Goal: Task Accomplishment & Management: Use online tool/utility

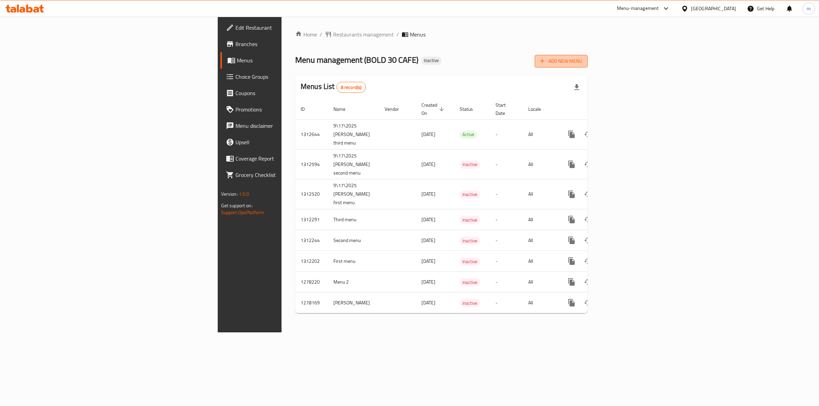
click at [582, 60] on span "Add New Menu" at bounding box center [561, 61] width 42 height 9
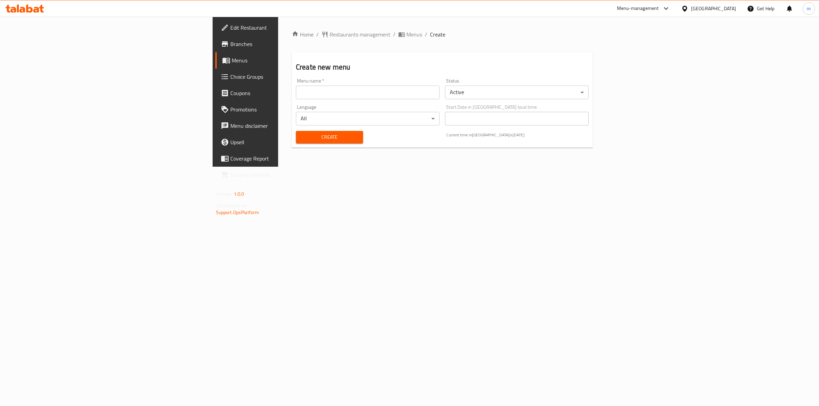
click at [317, 98] on input "text" at bounding box center [368, 93] width 144 height 14
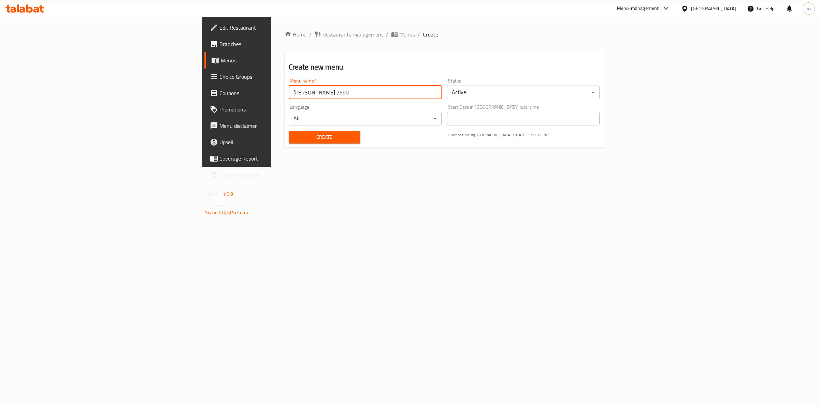
drag, startPoint x: 214, startPoint y: 87, endPoint x: 217, endPoint y: 89, distance: 3.9
click at [289, 87] on input "[PERSON_NAME] 7590" at bounding box center [365, 93] width 153 height 14
type input "[PERSON_NAME] 7590 [DATE]"
click at [520, 85] on div "Status Active ​" at bounding box center [523, 88] width 153 height 21
click at [514, 94] on body "​ Menu-management [GEOGRAPHIC_DATA] Get Help m Edit Restaurant Branches Menus C…" at bounding box center [409, 212] width 819 height 390
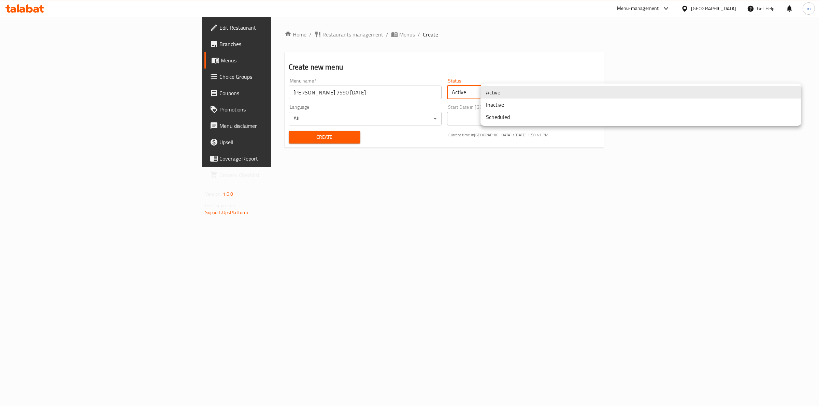
click at [492, 59] on div at bounding box center [409, 203] width 819 height 406
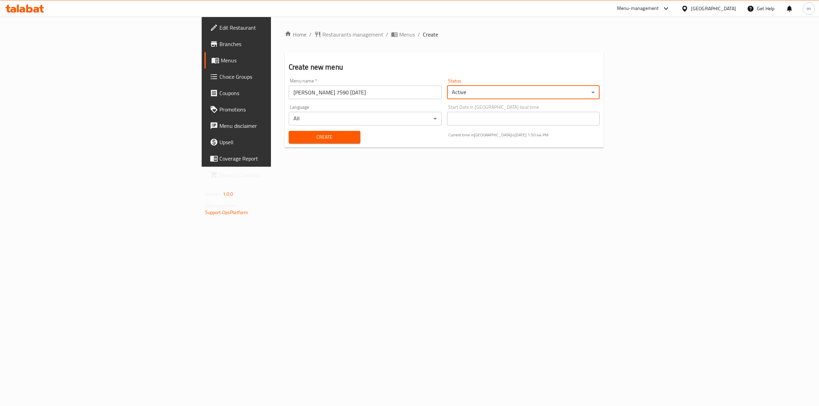
click at [294, 141] on span "Create" at bounding box center [324, 137] width 61 height 9
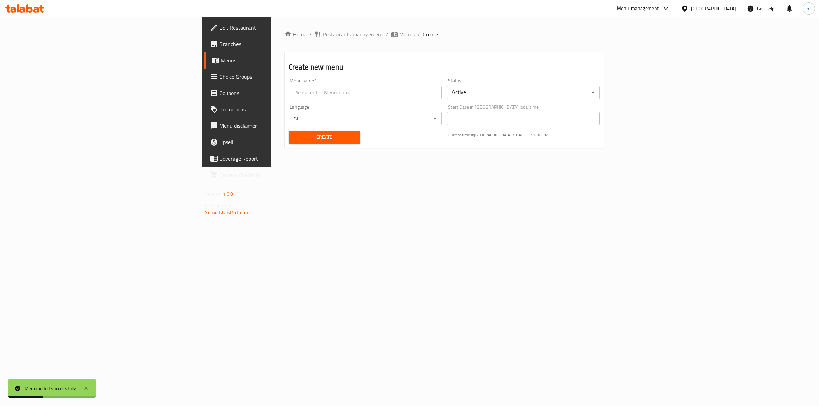
click at [221, 61] on span "Menus" at bounding box center [277, 60] width 112 height 8
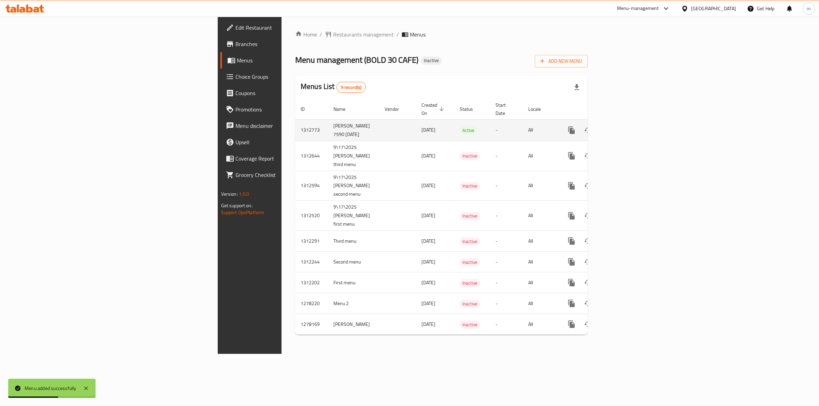
click at [625, 126] on icon "enhanced table" at bounding box center [620, 130] width 8 height 8
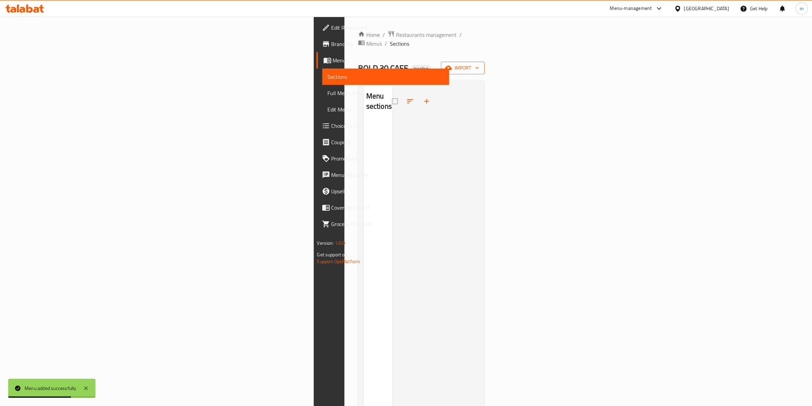
click at [479, 64] on span "import" at bounding box center [463, 68] width 33 height 9
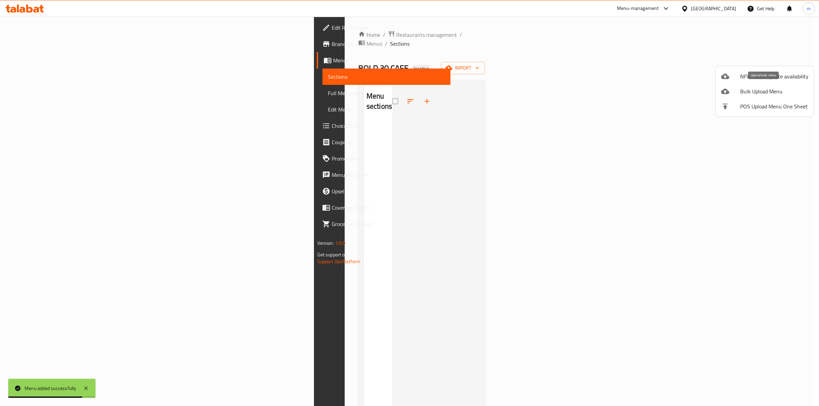
click at [742, 93] on span "Bulk Upload Menu" at bounding box center [774, 91] width 68 height 8
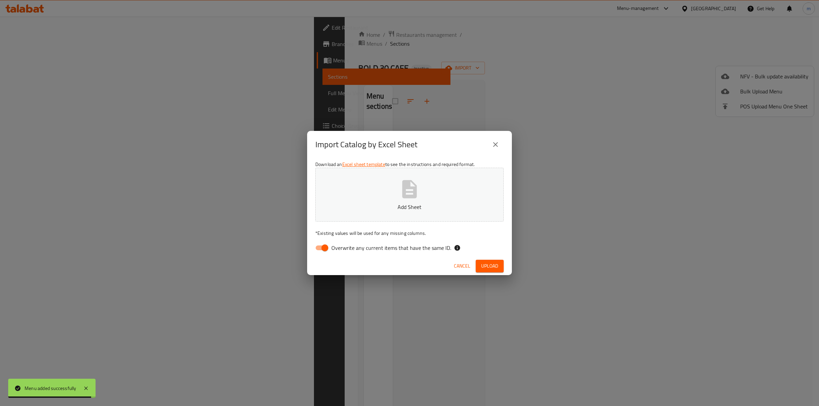
click at [344, 247] on span "Overwrite any current items that have the same ID." at bounding box center [391, 248] width 120 height 8
click at [344, 247] on input "Overwrite any current items that have the same ID." at bounding box center [324, 248] width 39 height 13
checkbox input "false"
click at [363, 197] on button "Add Sheet" at bounding box center [409, 195] width 188 height 54
click at [497, 268] on span "Upload" at bounding box center [489, 266] width 17 height 9
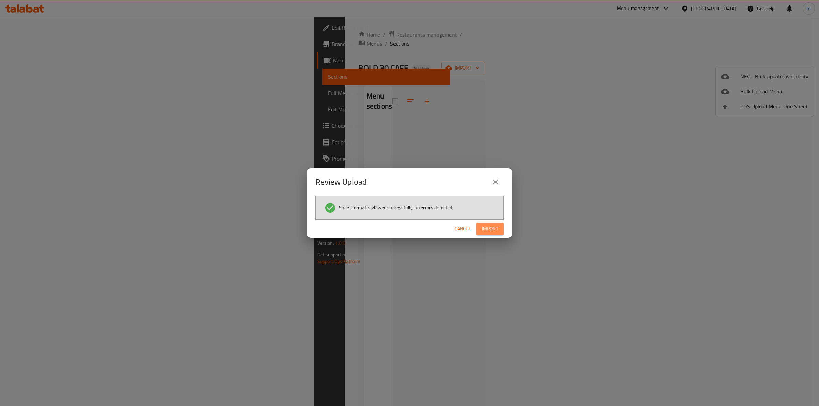
click at [484, 234] on button "Import" at bounding box center [489, 229] width 27 height 13
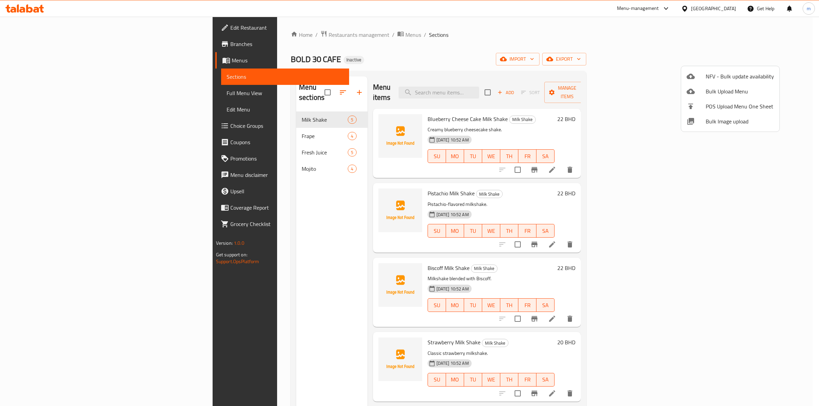
click at [516, 119] on div at bounding box center [409, 203] width 819 height 406
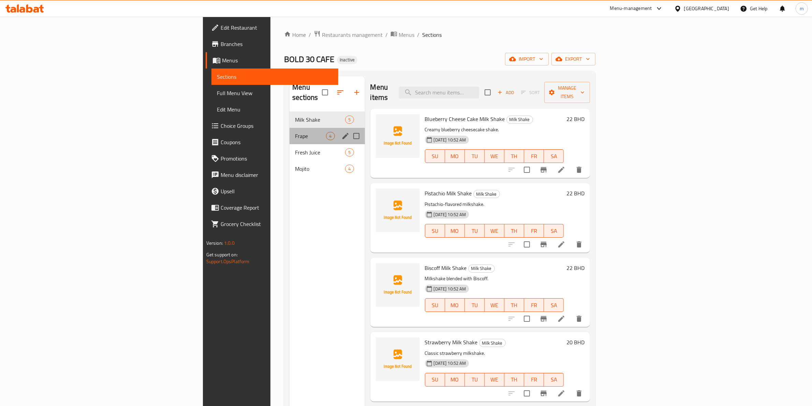
click at [290, 131] on div "Frape 4" at bounding box center [327, 136] width 75 height 16
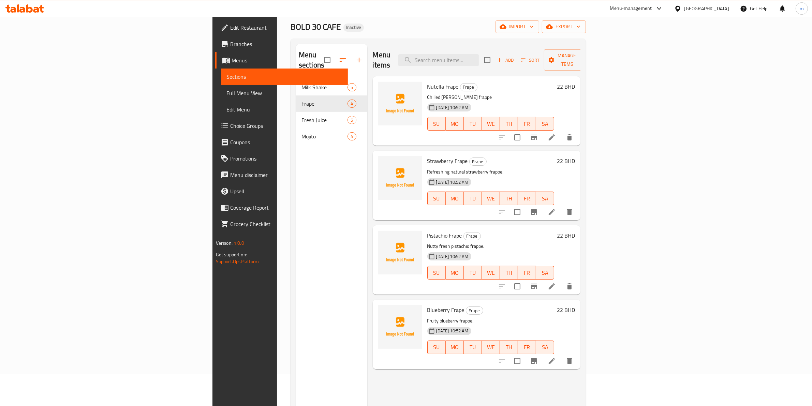
scroll to position [85, 0]
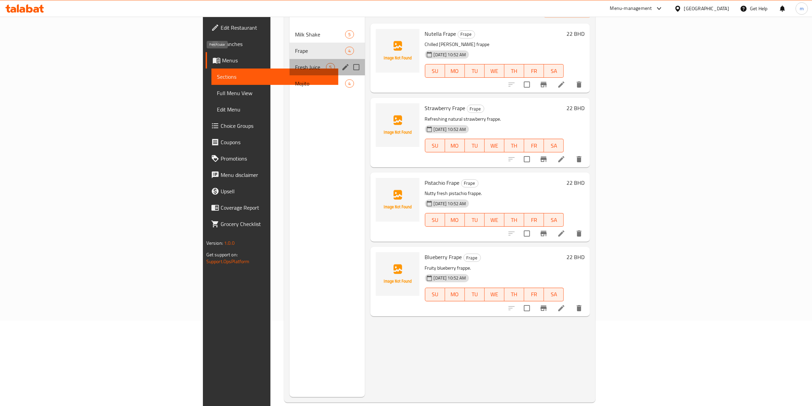
click at [295, 63] on span "Fresh Juice" at bounding box center [310, 67] width 31 height 8
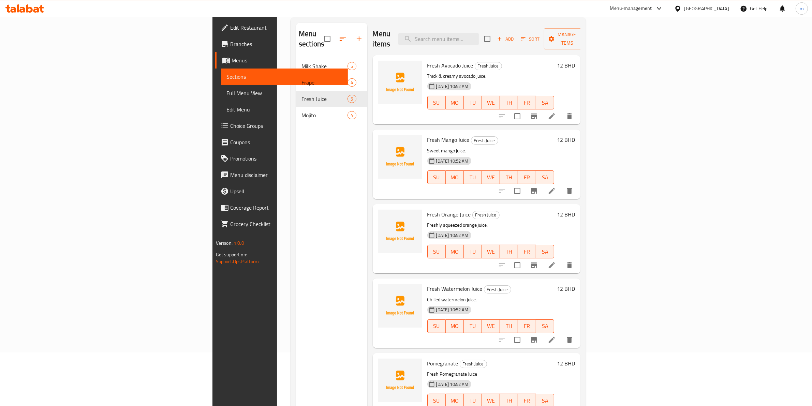
scroll to position [53, 0]
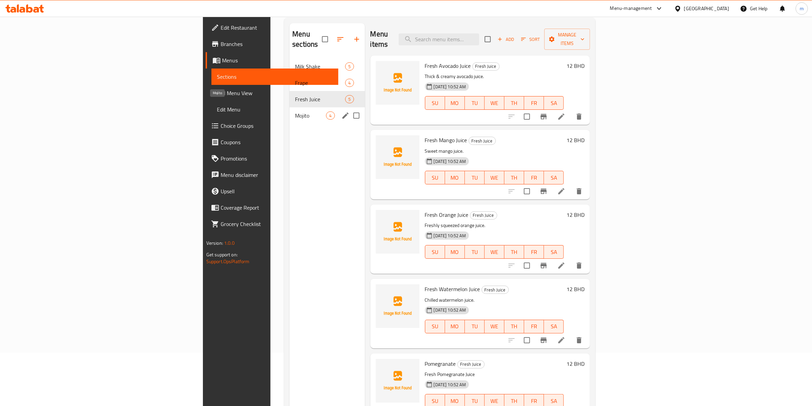
click at [295, 112] on span "Mojito" at bounding box center [310, 116] width 31 height 8
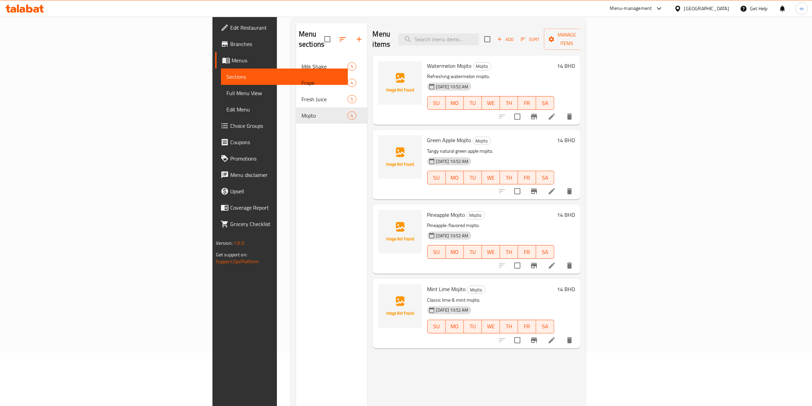
click at [227, 94] on span "Full Menu View" at bounding box center [285, 93] width 116 height 8
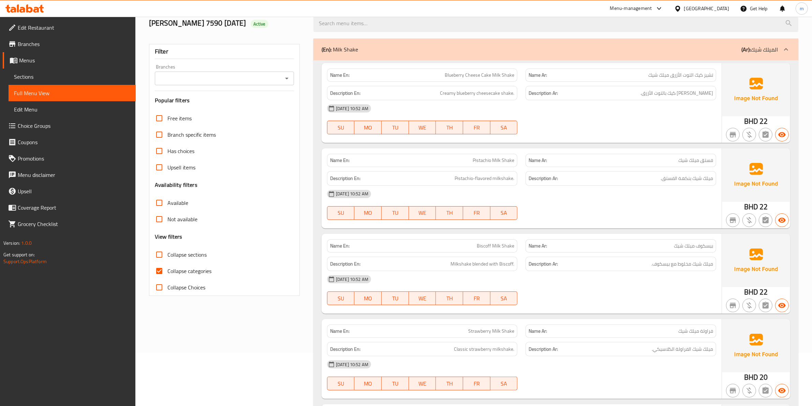
click at [211, 272] on span "Collapse categories" at bounding box center [189, 271] width 44 height 8
click at [167, 272] on input "Collapse categories" at bounding box center [159, 271] width 16 height 16
checkbox input "false"
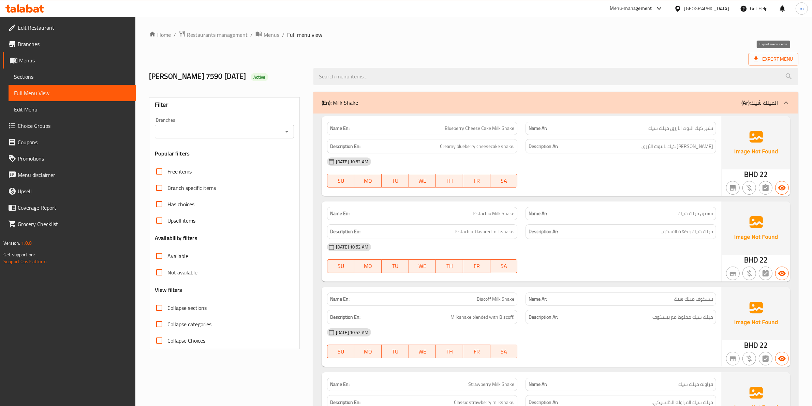
click at [768, 55] on span "Export Menu" at bounding box center [773, 59] width 39 height 9
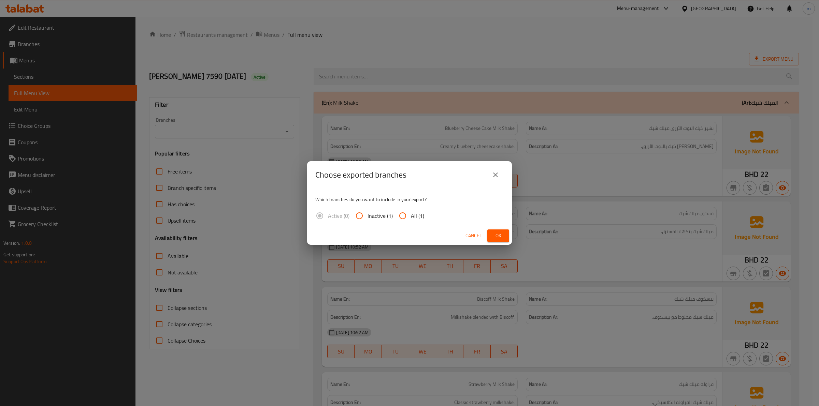
click at [413, 214] on span "All (1)" at bounding box center [417, 216] width 13 height 8
click at [411, 214] on input "All (1)" at bounding box center [402, 216] width 16 height 16
radio input "true"
click at [488, 232] on button "Ok" at bounding box center [498, 236] width 22 height 13
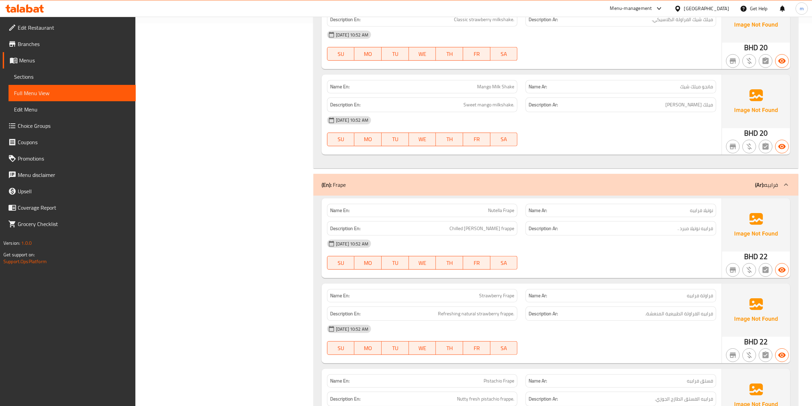
scroll to position [384, 0]
click at [37, 73] on span "Sections" at bounding box center [72, 77] width 116 height 8
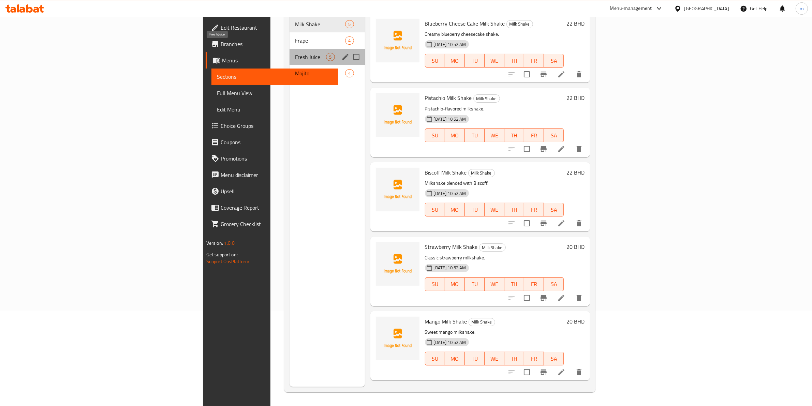
click at [295, 53] on span "Fresh Juice" at bounding box center [310, 57] width 31 height 8
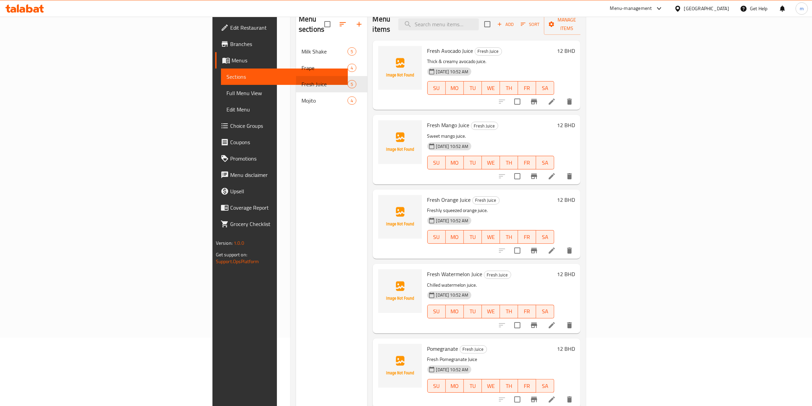
scroll to position [96, 0]
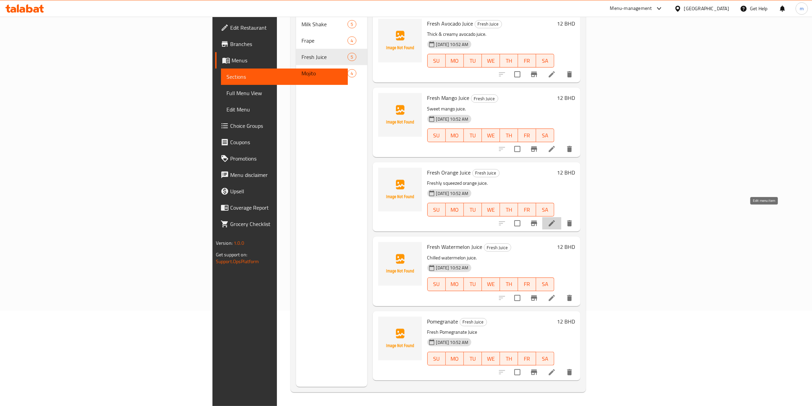
click at [555, 220] on icon at bounding box center [552, 223] width 6 height 6
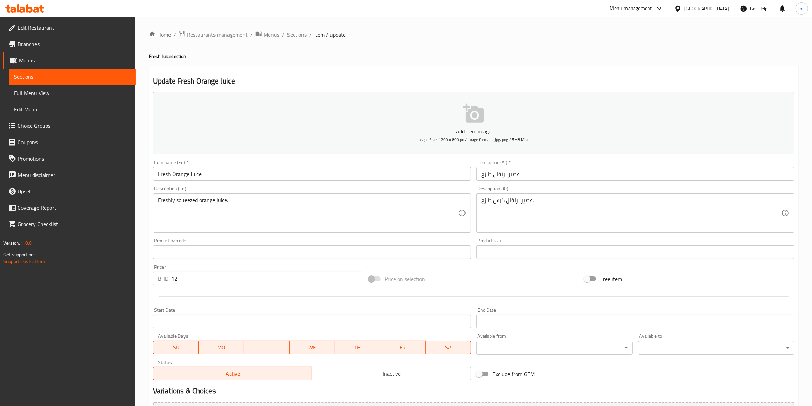
click at [254, 170] on input "Fresh Orange Juice" at bounding box center [312, 174] width 318 height 14
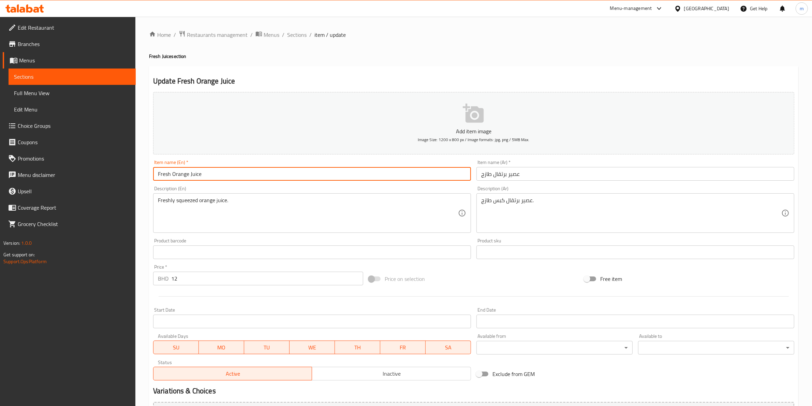
type input "Fresh Orange Juice"
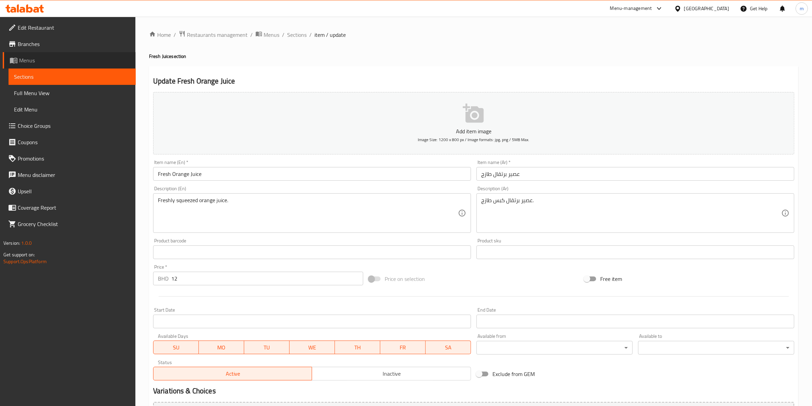
click at [47, 68] on link "Menus" at bounding box center [69, 60] width 133 height 16
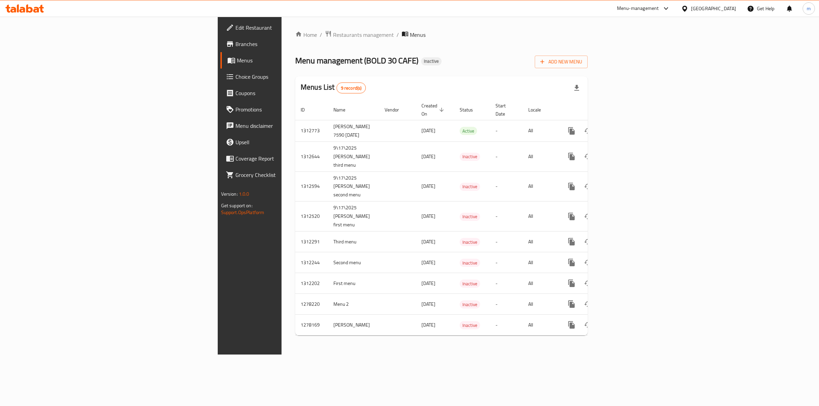
click at [237, 58] on span "Menus" at bounding box center [293, 60] width 112 height 8
click at [625, 127] on icon "enhanced table" at bounding box center [620, 131] width 8 height 8
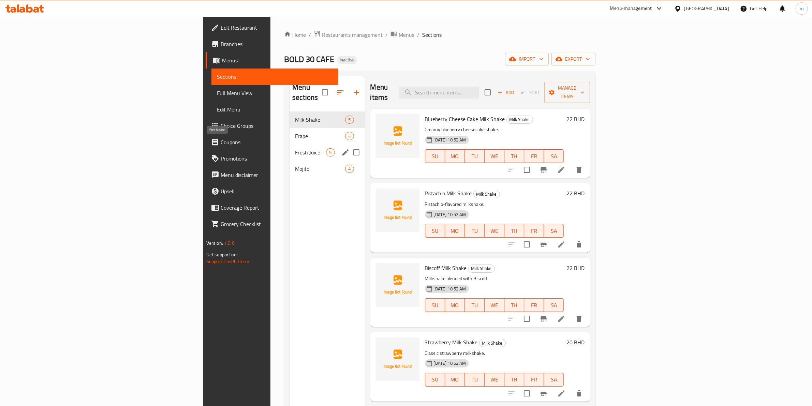
click at [295, 148] on span "Fresh Juice" at bounding box center [310, 152] width 31 height 8
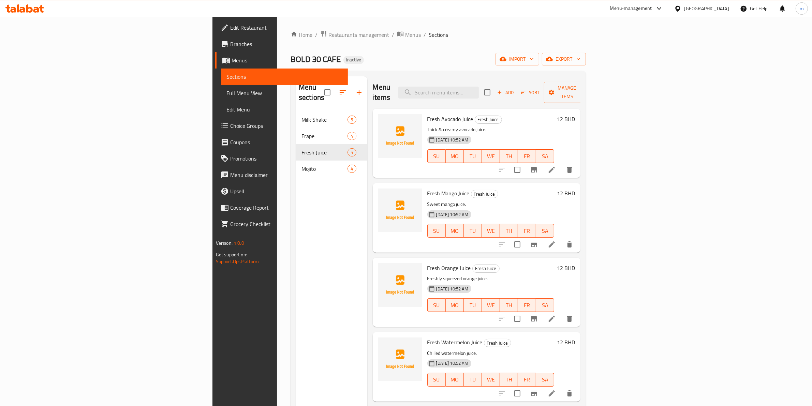
click at [427, 114] on span "Fresh Avocado Juice" at bounding box center [450, 119] width 46 height 10
click at [550, 126] on p "Thick & creamy avocado juice." at bounding box center [490, 130] width 127 height 9
click at [427, 126] on p "Thick & creamy avocado juice." at bounding box center [490, 130] width 127 height 9
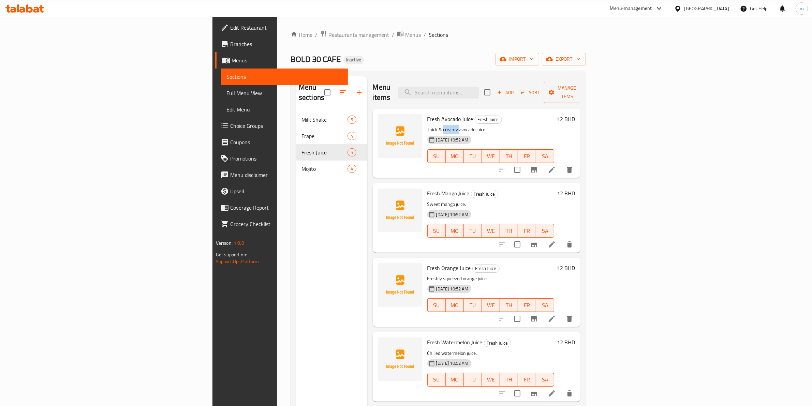
click at [427, 126] on p "Thick & creamy avocado juice." at bounding box center [490, 130] width 127 height 9
click at [482, 126] on p "Thick & creamy avocado juice." at bounding box center [490, 130] width 127 height 9
click at [427, 188] on span "Fresh Mango Juice" at bounding box center [448, 193] width 42 height 10
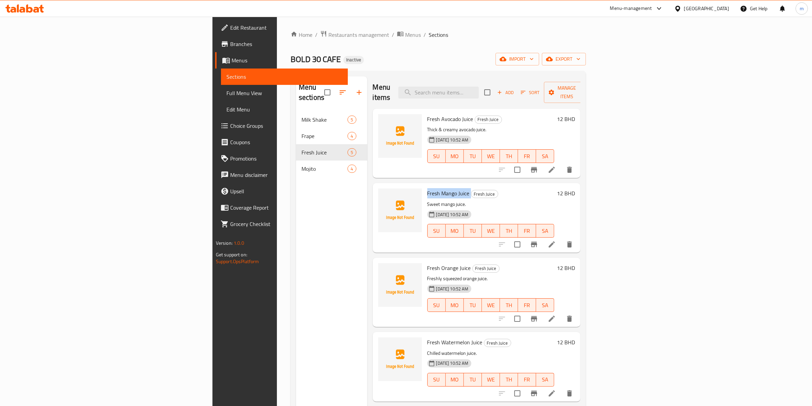
click at [427, 188] on span "Fresh Mango Juice" at bounding box center [448, 193] width 42 height 10
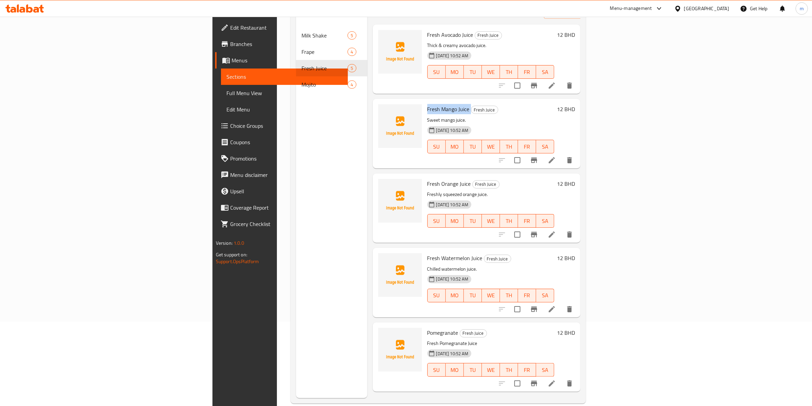
scroll to position [85, 0]
click at [427, 115] on p "Sweet mango juice." at bounding box center [490, 119] width 127 height 9
click at [427, 178] on span "Fresh Orange Juice" at bounding box center [449, 183] width 44 height 10
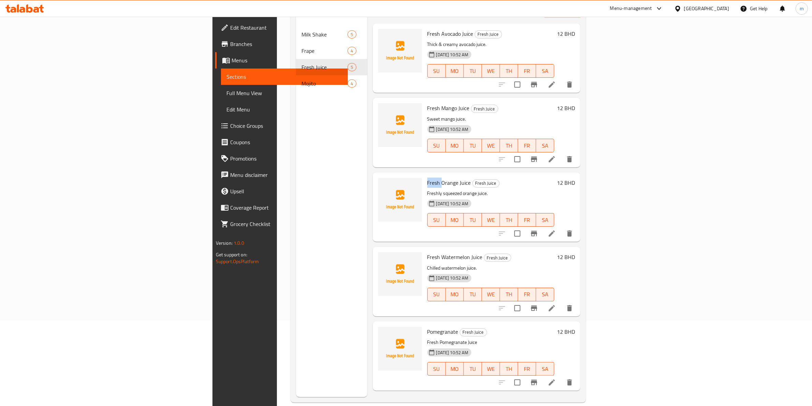
click at [427, 178] on span "Fresh Orange Juice" at bounding box center [449, 183] width 44 height 10
click at [427, 189] on p "Freshly squeezed orange juice." at bounding box center [490, 193] width 127 height 9
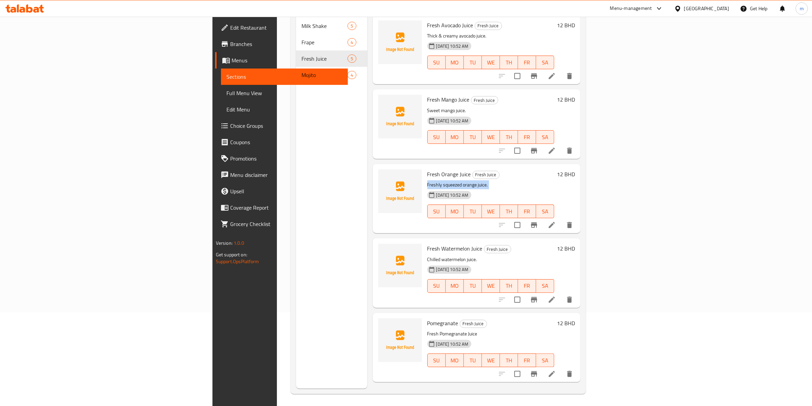
scroll to position [96, 0]
click at [427, 242] on span "Fresh Watermelon Juice" at bounding box center [454, 247] width 55 height 10
click at [427, 254] on p "Chilled watermelon juice." at bounding box center [490, 258] width 127 height 9
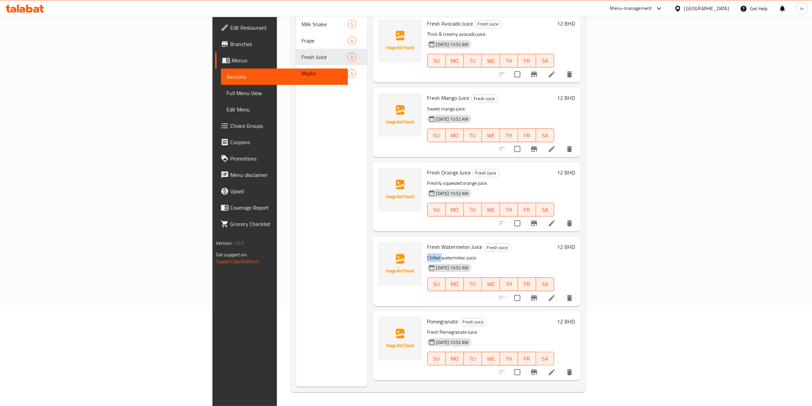
click at [427, 254] on p "Chilled watermelon juice." at bounding box center [490, 258] width 127 height 9
click at [427, 317] on span "Pomegranate" at bounding box center [442, 322] width 31 height 10
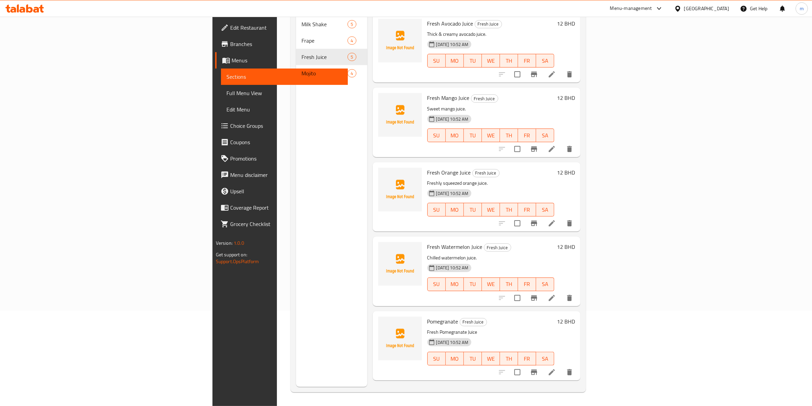
click at [471, 317] on h6 "Pomegranate Fresh Juice" at bounding box center [490, 322] width 127 height 10
click at [427, 317] on span "Pomegranate" at bounding box center [442, 322] width 31 height 10
click at [427, 242] on span "Fresh Watermelon Juice" at bounding box center [454, 247] width 55 height 10
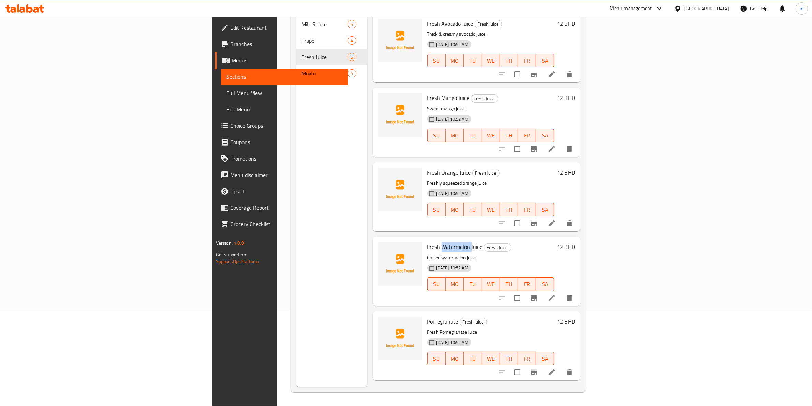
click at [427, 242] on span "Fresh Watermelon Juice" at bounding box center [454, 247] width 55 height 10
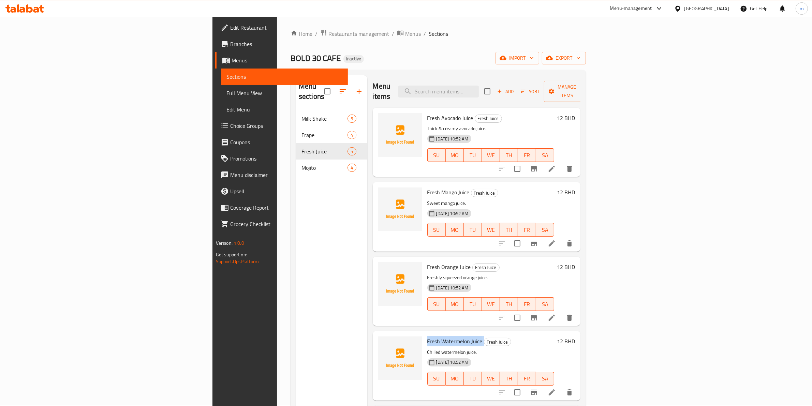
scroll to position [0, 0]
click at [232, 62] on span "Menus" at bounding box center [287, 60] width 111 height 8
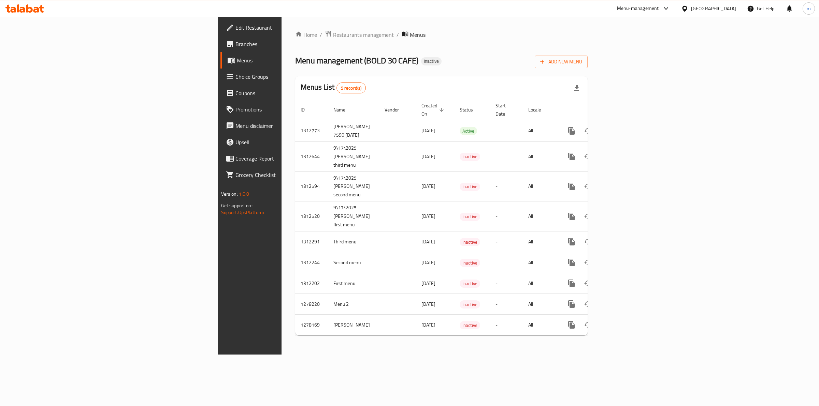
click at [725, 9] on div "[GEOGRAPHIC_DATA]" at bounding box center [713, 9] width 45 height 8
click at [639, 180] on div "[GEOGRAPHIC_DATA]" at bounding box center [661, 179] width 45 height 8
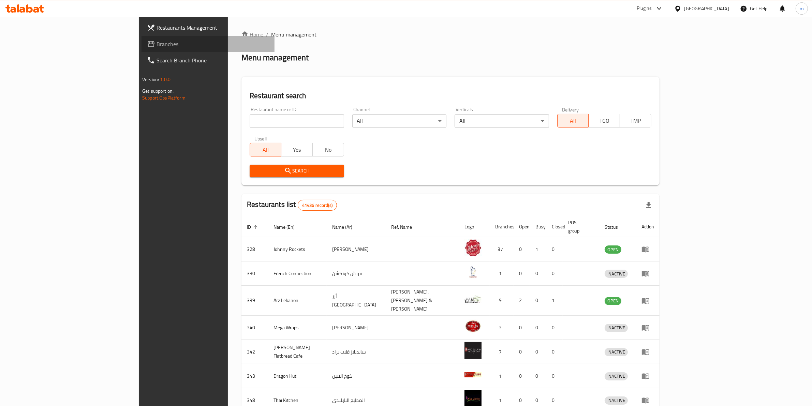
click at [142, 37] on link "Branches" at bounding box center [208, 44] width 133 height 16
